Goal: Submit feedback/report problem

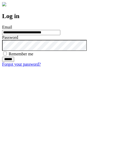
type input "**********"
click at [14, 62] on input "******" at bounding box center [8, 59] width 12 height 5
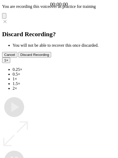
type input "**********"
